Goal: Task Accomplishment & Management: Use online tool/utility

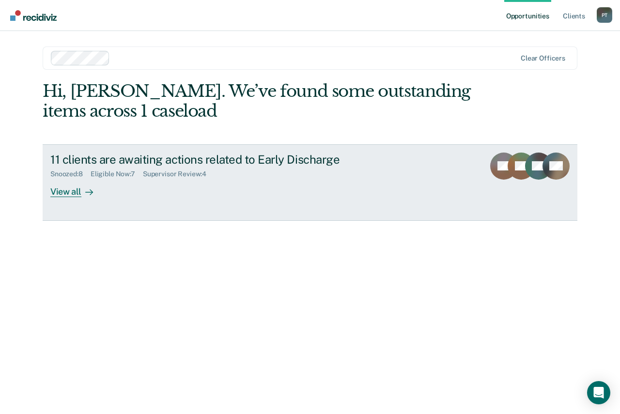
click at [70, 194] on div "View all" at bounding box center [77, 187] width 54 height 19
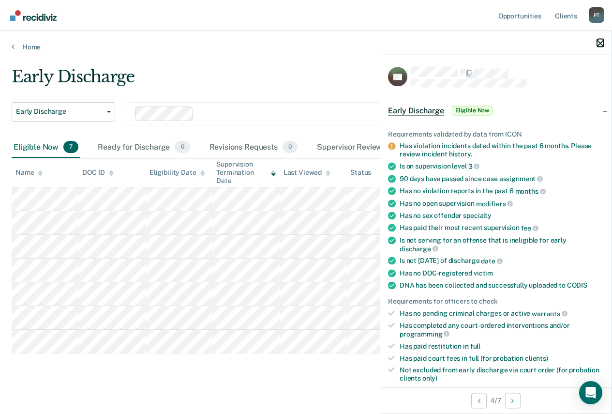
click at [601, 43] on icon "button" at bounding box center [600, 43] width 7 height 7
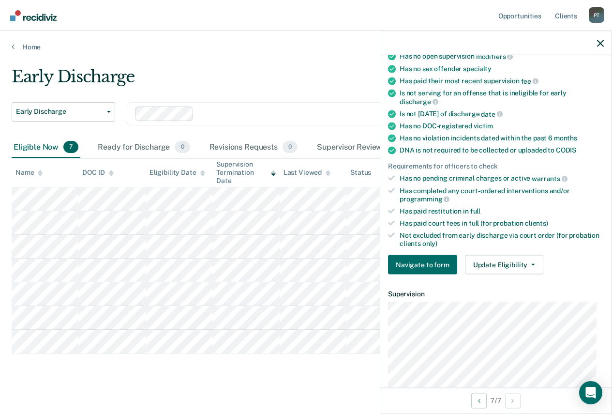
scroll to position [145, 0]
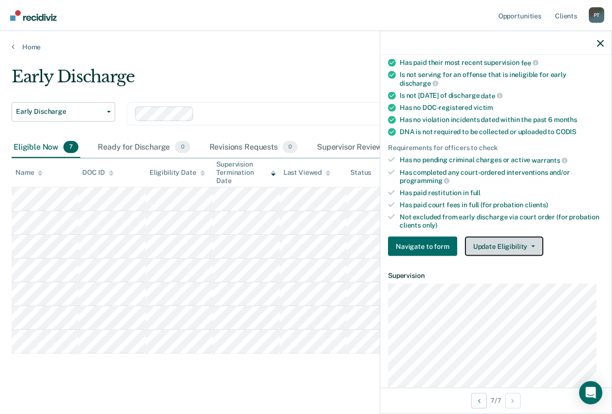
click at [497, 249] on button "Update Eligibility" at bounding box center [504, 246] width 78 height 19
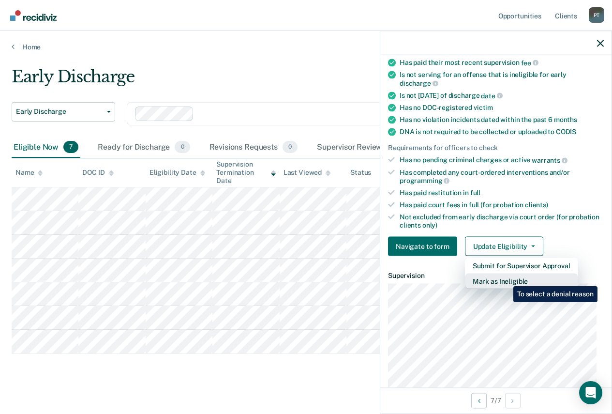
click at [506, 279] on button "Mark as Ineligible" at bounding box center [521, 280] width 113 height 15
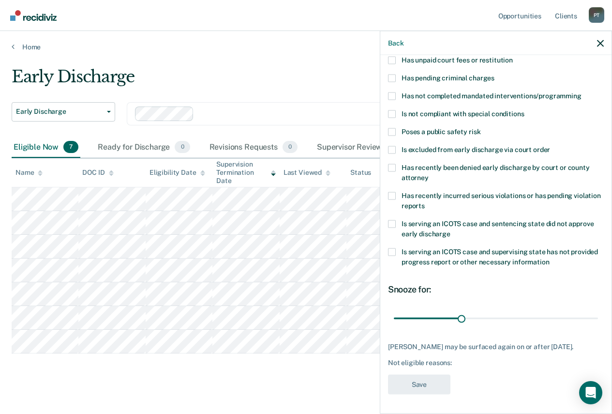
scroll to position [0, 0]
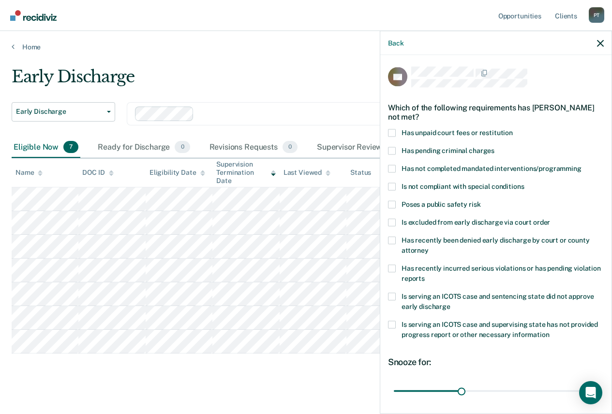
click at [394, 133] on span at bounding box center [392, 133] width 8 height 8
click at [513, 129] on input "Has unpaid court fees or restitution" at bounding box center [513, 129] width 0 height 0
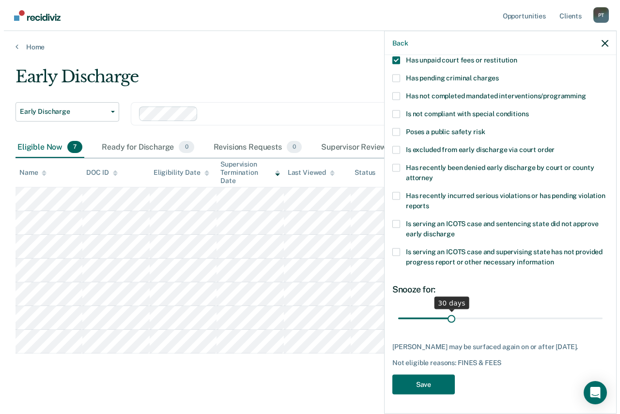
scroll to position [80, 0]
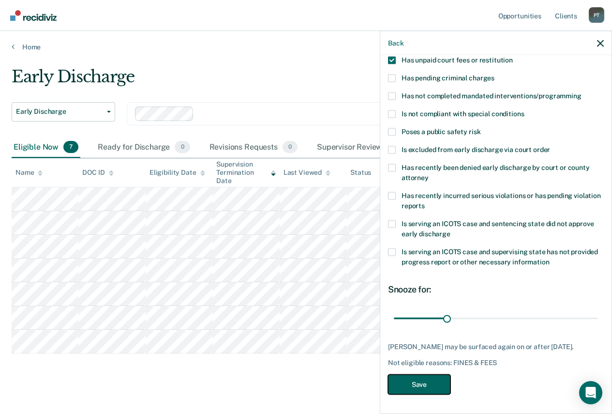
click at [422, 381] on button "Save" at bounding box center [419, 384] width 62 height 20
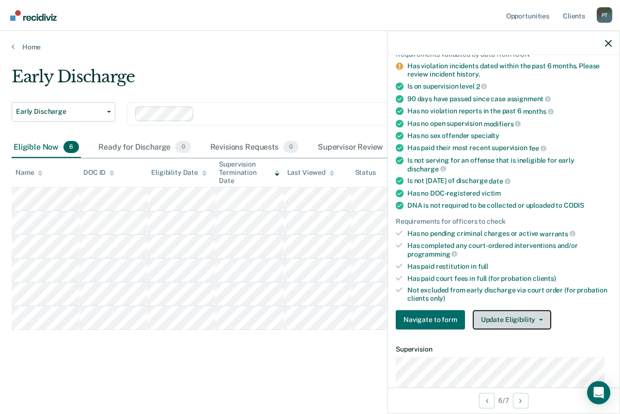
click at [494, 318] on button "Update Eligibility" at bounding box center [511, 319] width 78 height 19
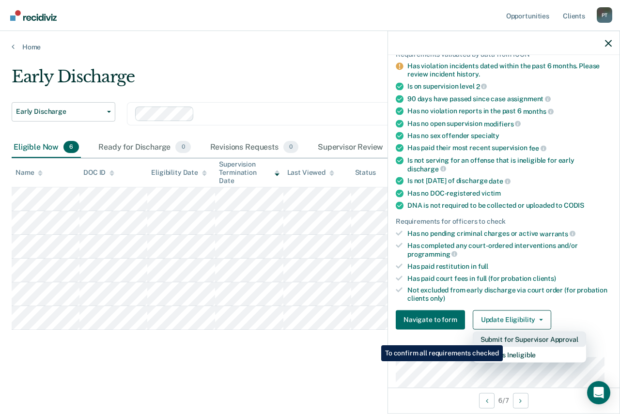
click at [504, 338] on button "Submit for Supervisor Approval" at bounding box center [528, 338] width 113 height 15
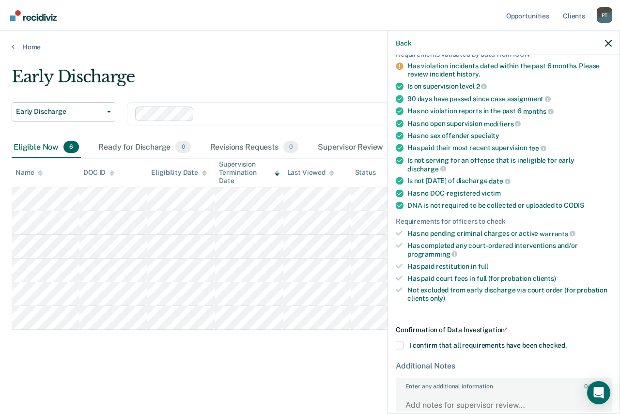
click at [399, 347] on span at bounding box center [399, 345] width 8 height 8
click at [566, 341] on input "I confirm that all requirements have been checked." at bounding box center [566, 341] width 0 height 0
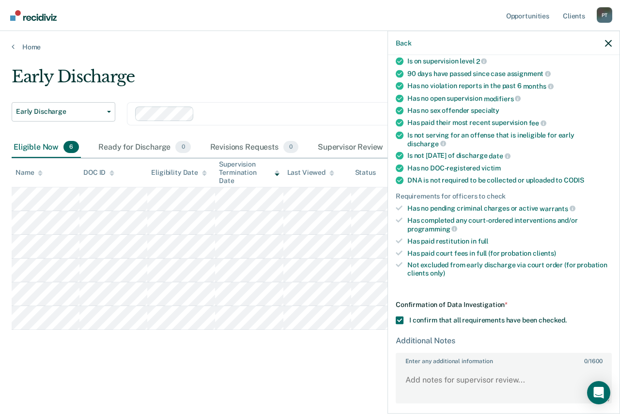
scroll to position [141, 0]
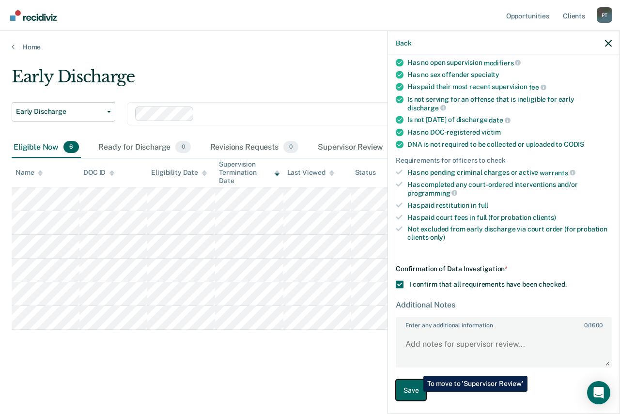
click at [414, 392] on button "Save" at bounding box center [410, 390] width 30 height 22
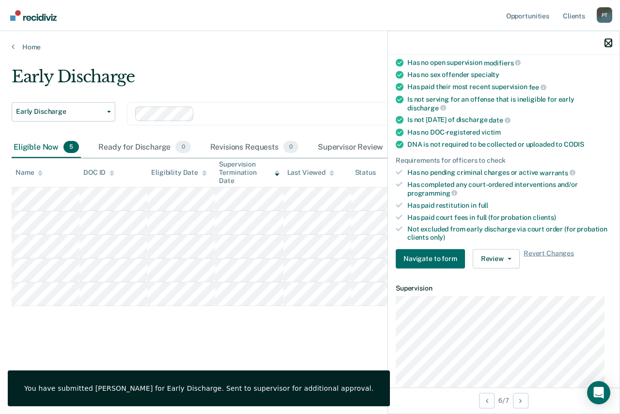
click at [605, 44] on icon "button" at bounding box center [608, 43] width 7 height 7
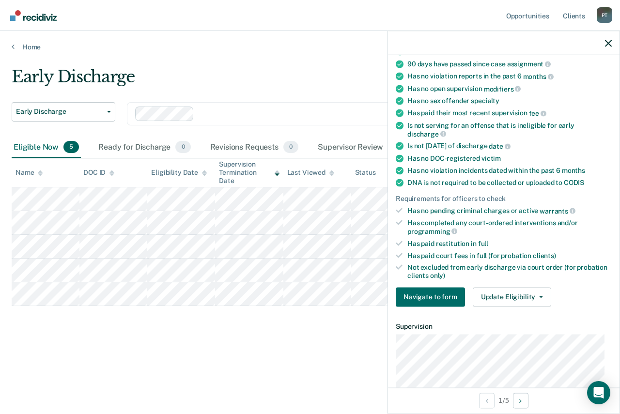
scroll to position [145, 0]
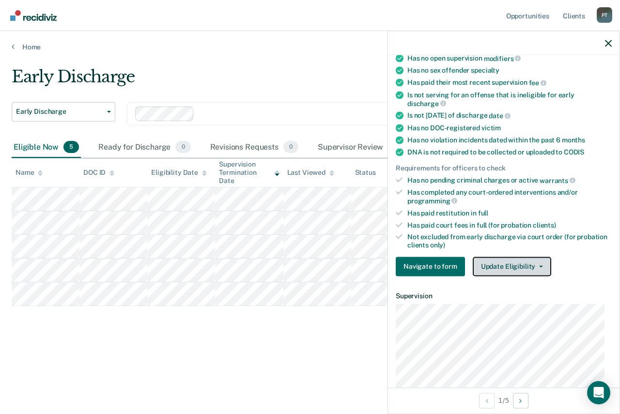
click at [540, 268] on button "Update Eligibility" at bounding box center [511, 266] width 78 height 19
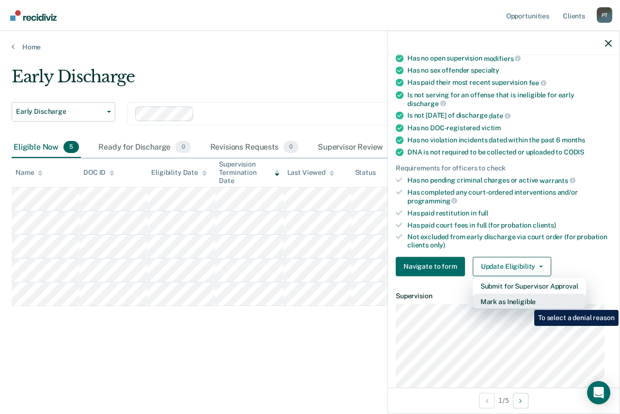
click at [527, 302] on button "Mark as Ineligible" at bounding box center [528, 300] width 113 height 15
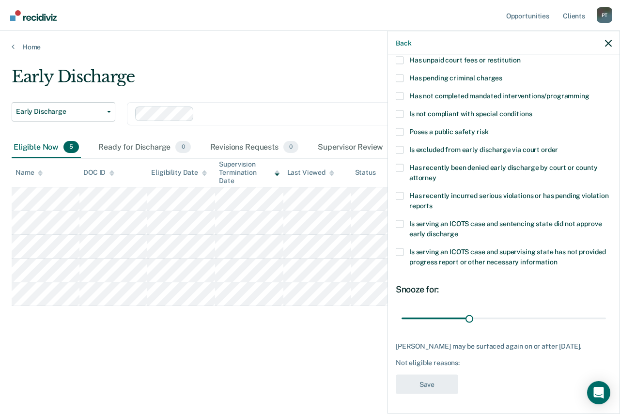
scroll to position [80, 0]
drag, startPoint x: 466, startPoint y: 310, endPoint x: 606, endPoint y: 314, distance: 140.4
type input "90"
click at [605, 314] on input "range" at bounding box center [503, 318] width 204 height 17
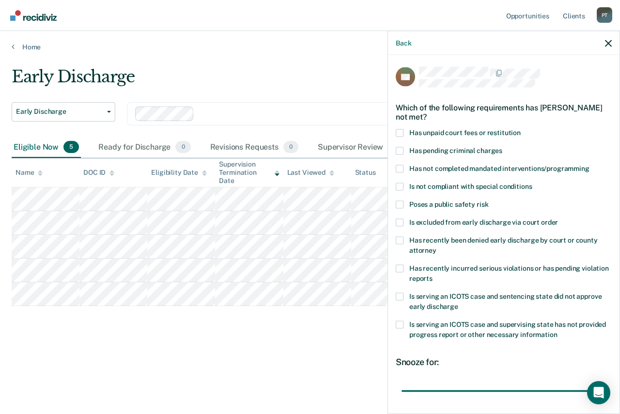
click at [403, 131] on span at bounding box center [399, 133] width 8 height 8
click at [520, 129] on input "Has unpaid court fees or restitution" at bounding box center [520, 129] width 0 height 0
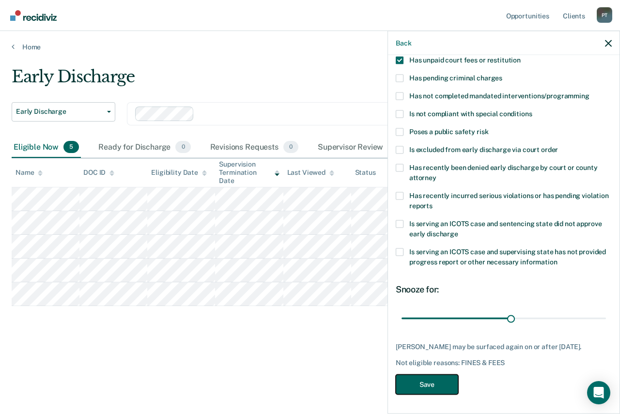
click at [433, 387] on button "Save" at bounding box center [426, 384] width 62 height 20
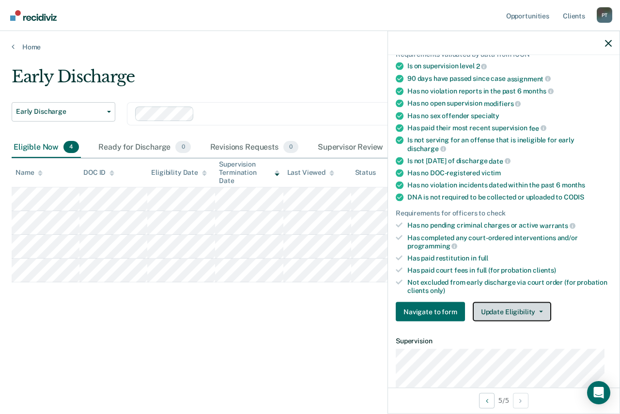
click at [495, 314] on button "Update Eligibility" at bounding box center [511, 311] width 78 height 19
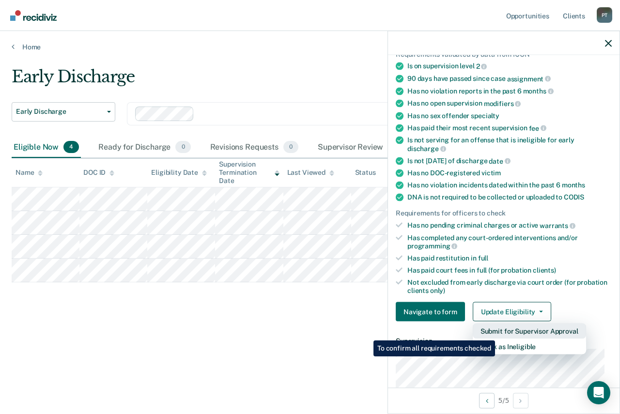
click at [496, 330] on button "Submit for Supervisor Approval" at bounding box center [528, 330] width 113 height 15
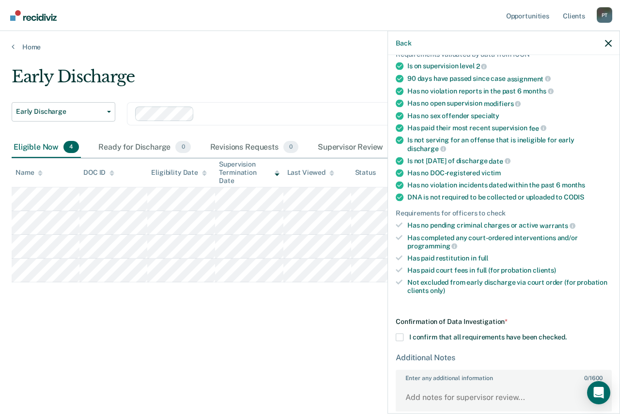
click at [399, 336] on span at bounding box center [399, 337] width 8 height 8
click at [566, 333] on input "I confirm that all requirements have been checked." at bounding box center [566, 333] width 0 height 0
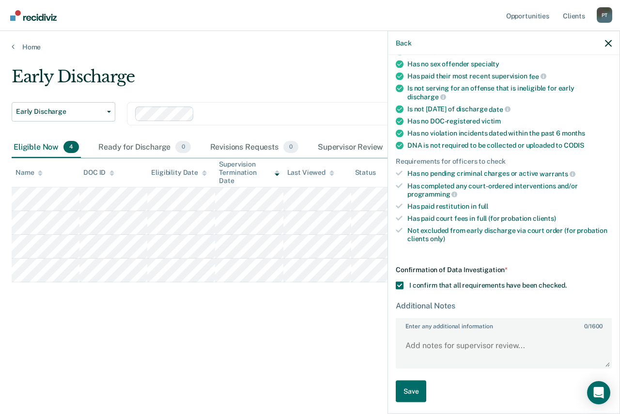
scroll to position [133, 0]
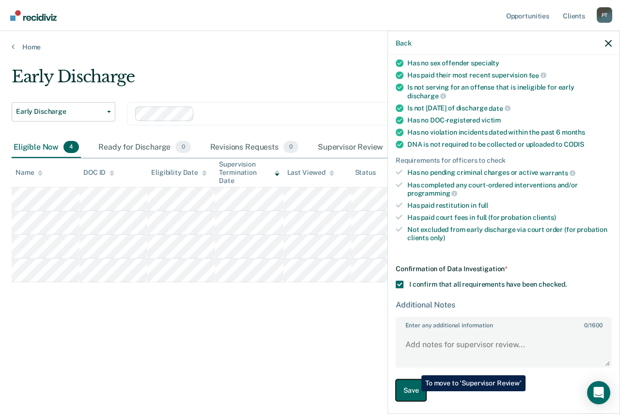
click at [414, 391] on button "Save" at bounding box center [410, 390] width 30 height 22
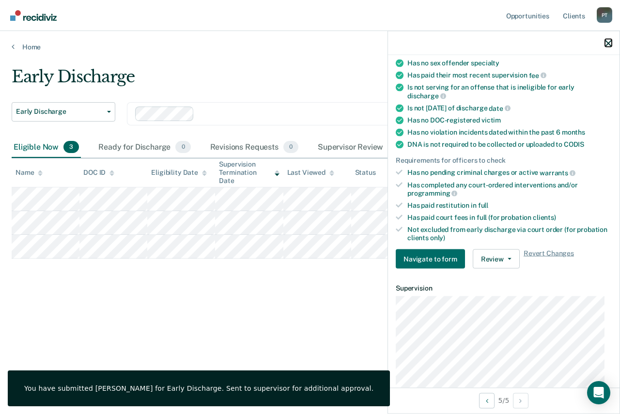
click at [606, 41] on icon "button" at bounding box center [608, 43] width 7 height 7
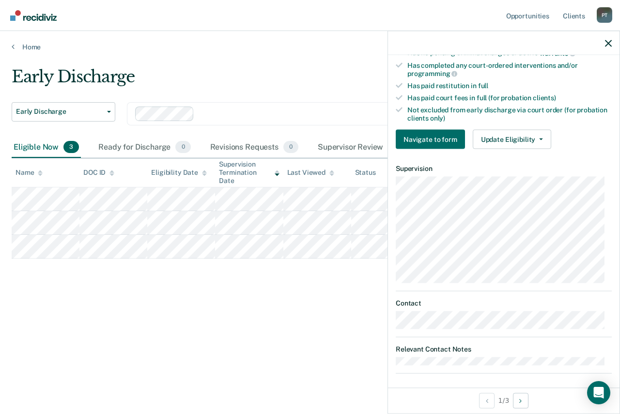
scroll to position [257, 0]
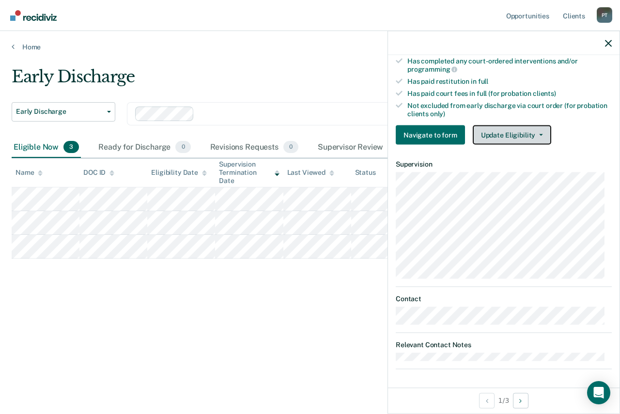
click at [510, 138] on button "Update Eligibility" at bounding box center [511, 134] width 78 height 19
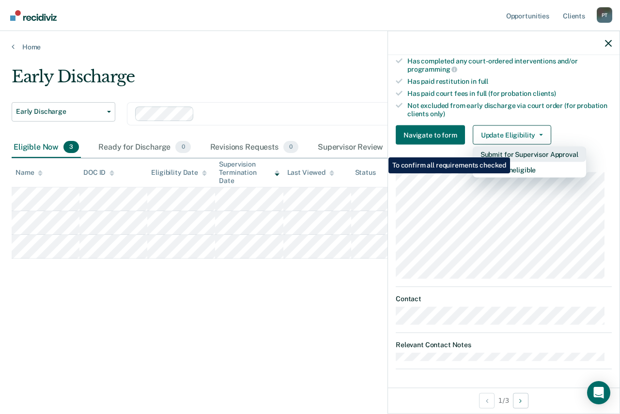
click at [511, 150] on button "Submit for Supervisor Approval" at bounding box center [528, 154] width 113 height 15
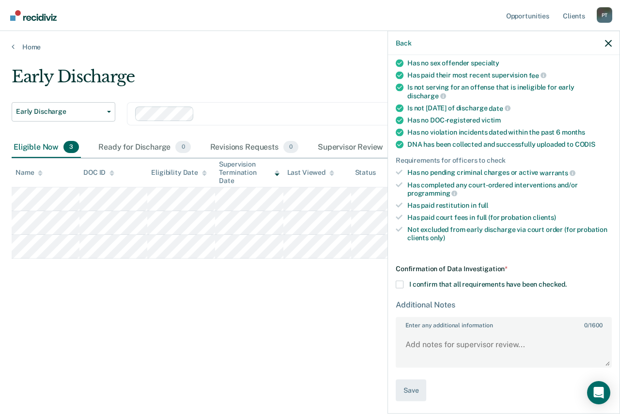
click at [400, 284] on span at bounding box center [399, 285] width 8 height 8
click at [566, 281] on input "I confirm that all requirements have been checked." at bounding box center [566, 281] width 0 height 0
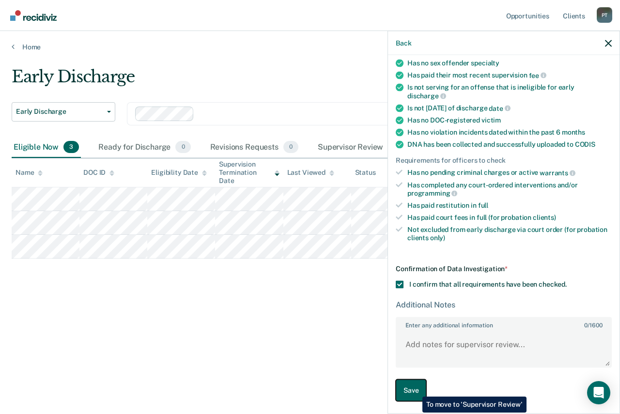
click at [411, 389] on button "Save" at bounding box center [410, 390] width 30 height 22
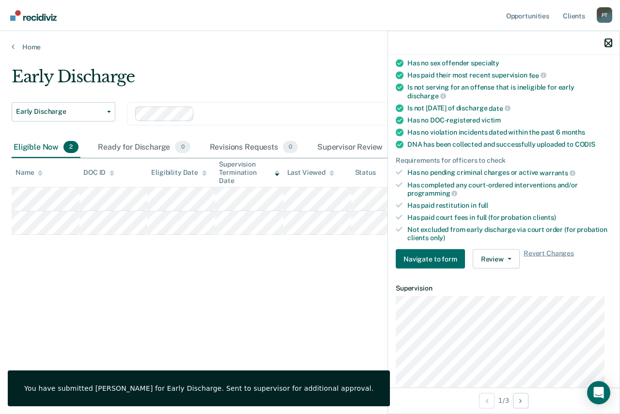
click at [609, 40] on icon "button" at bounding box center [608, 43] width 7 height 7
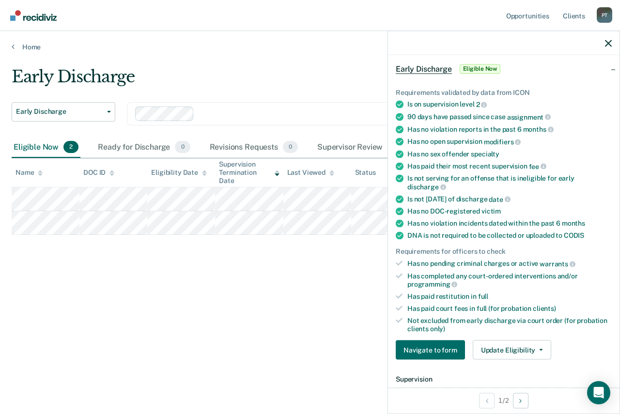
scroll to position [97, 0]
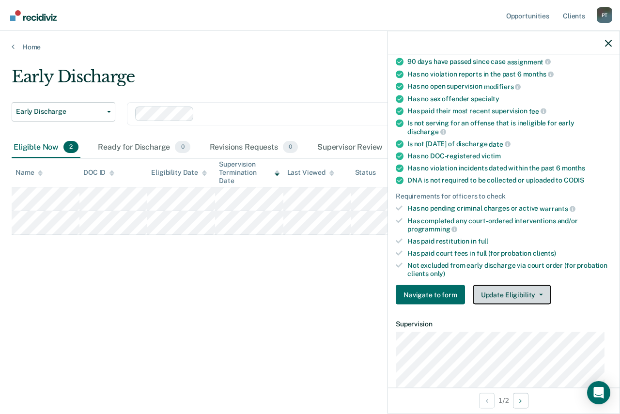
click at [535, 294] on span "button" at bounding box center [539, 295] width 8 height 2
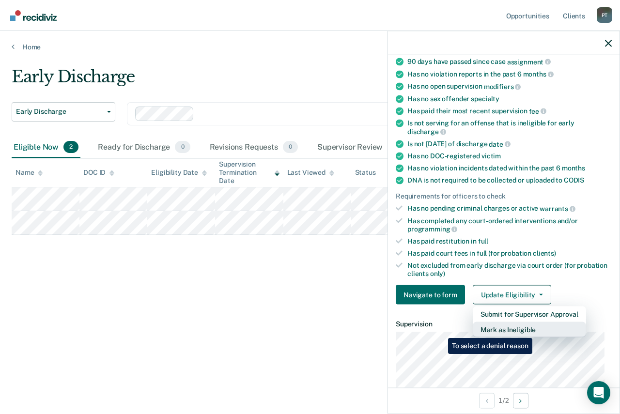
click at [534, 331] on button "Mark as Ineligible" at bounding box center [528, 329] width 113 height 15
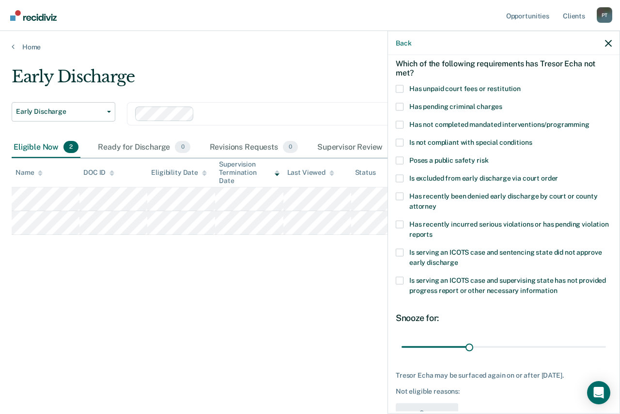
scroll to position [0, 0]
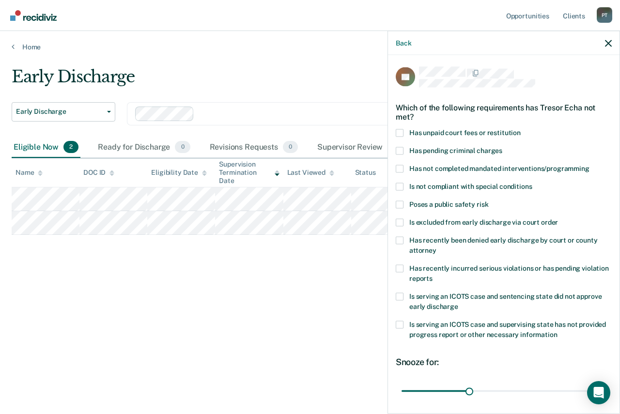
click at [400, 133] on span at bounding box center [399, 133] width 8 height 8
click at [520, 129] on input "Has unpaid court fees or restitution" at bounding box center [520, 129] width 0 height 0
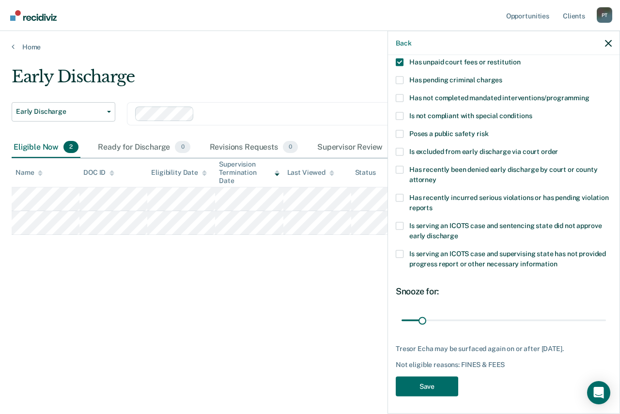
scroll to position [72, 0]
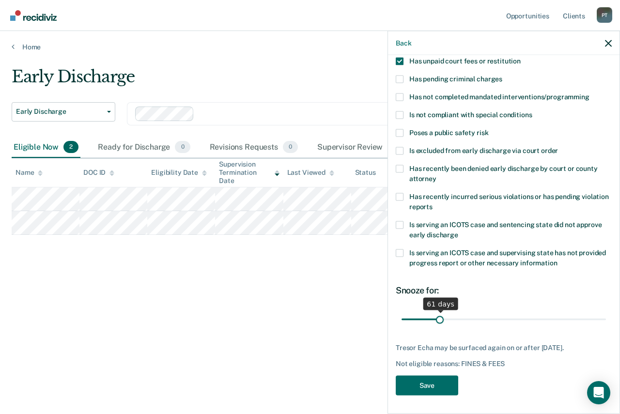
drag, startPoint x: 420, startPoint y: 317, endPoint x: 438, endPoint y: 311, distance: 19.3
type input "61"
click at [438, 311] on input "range" at bounding box center [503, 319] width 204 height 17
click at [413, 383] on button "Save" at bounding box center [426, 385] width 62 height 20
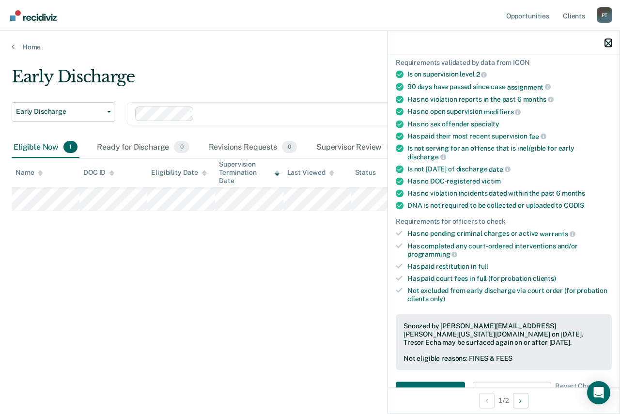
click at [608, 43] on icon "button" at bounding box center [608, 43] width 7 height 7
